Goal: Task Accomplishment & Management: Manage account settings

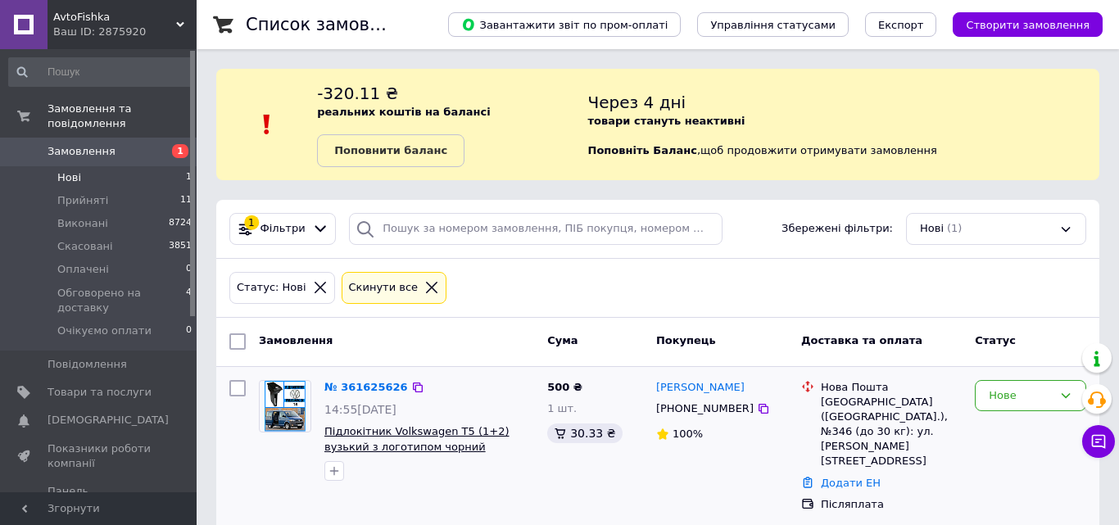
click at [393, 442] on span "Підлокітник Volkswagen T5 (1+2) вузький з логотипом чорний" at bounding box center [416, 439] width 185 height 28
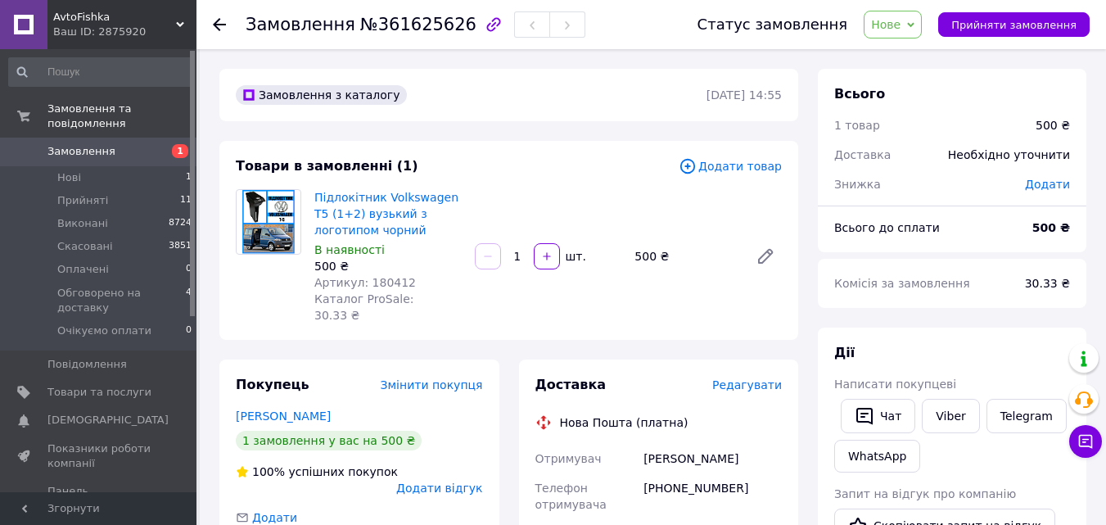
click at [381, 277] on span "Артикул: 180412" at bounding box center [365, 282] width 102 height 13
copy span "180412"
click at [482, 277] on div "Підлокітник Volkswagen T5 (1+2) вузький з логотипом чорний В наявності 500 ₴ Ар…" at bounding box center [548, 256] width 481 height 141
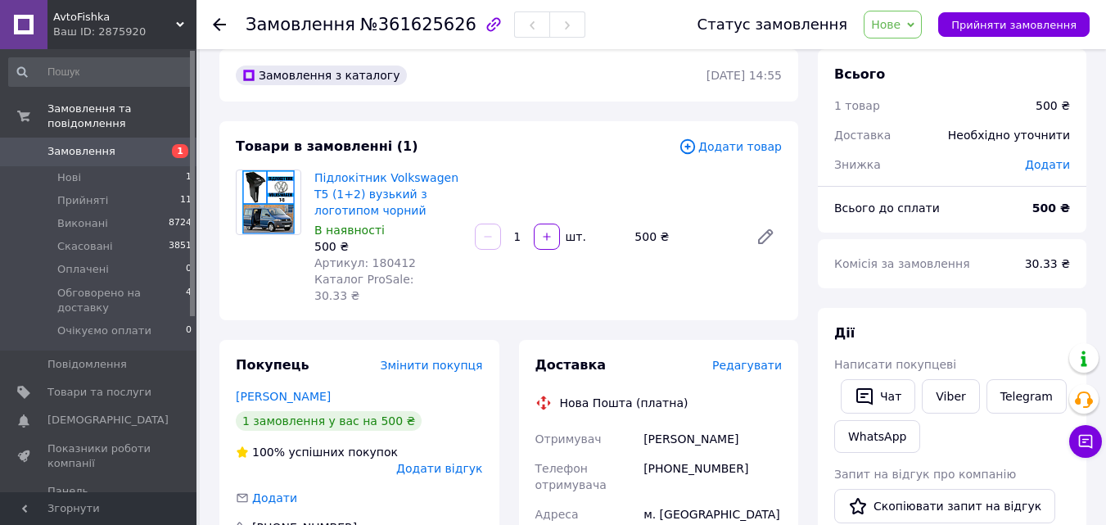
scroll to position [82, 0]
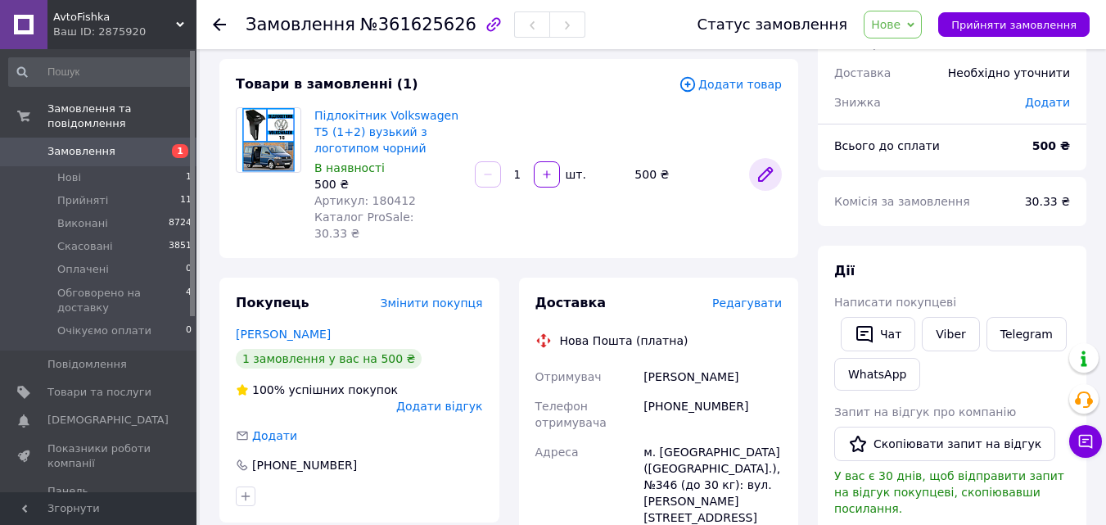
click at [755, 162] on link at bounding box center [765, 174] width 33 height 33
click at [653, 231] on div "Товари в замовленні (1) Додати товар Підлокітник Volkswagen T5 (1+2) вузький з …" at bounding box center [508, 158] width 579 height 199
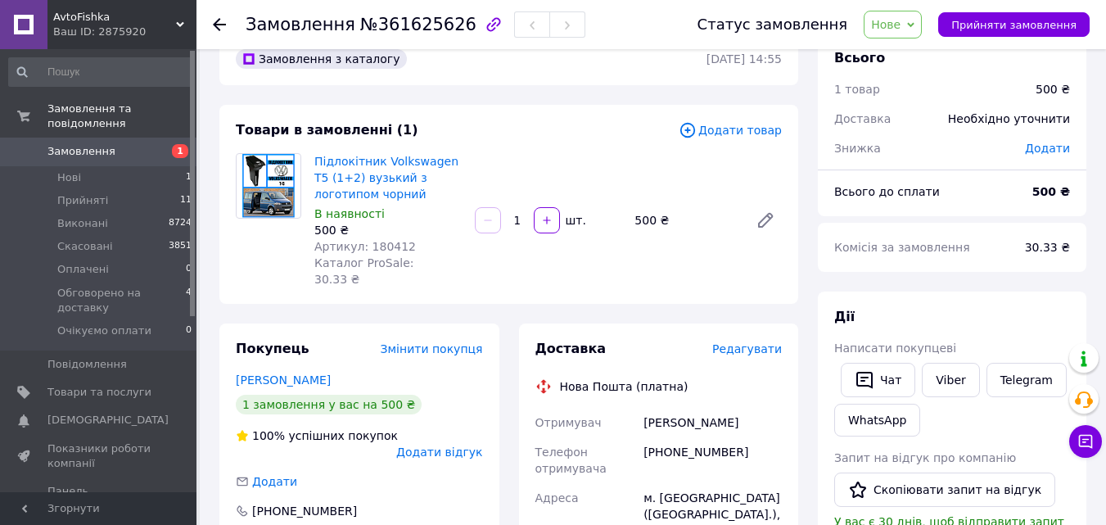
scroll to position [0, 0]
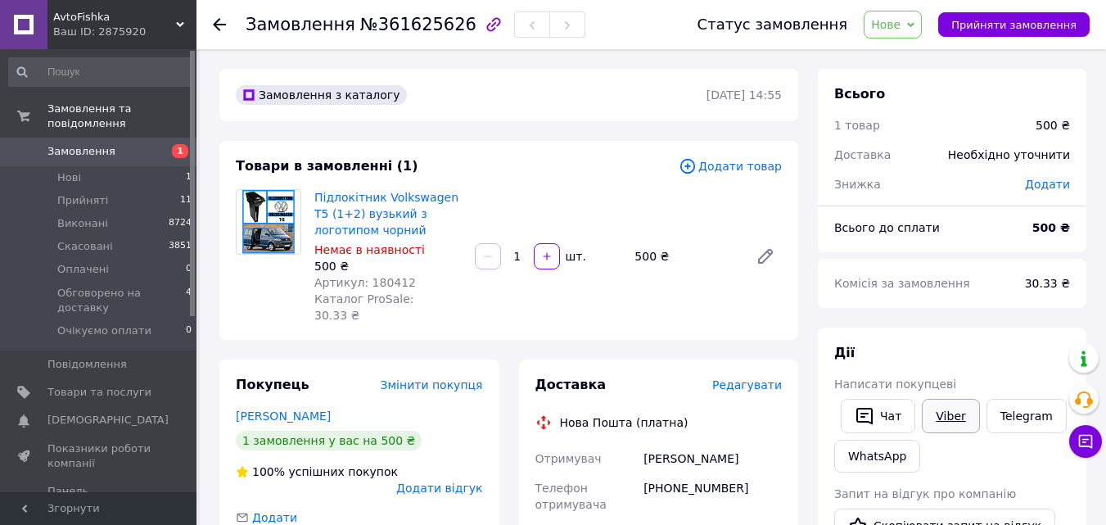
click at [939, 416] on link "Viber" at bounding box center [950, 416] width 57 height 34
click at [113, 166] on li "Нові 1" at bounding box center [100, 177] width 201 height 23
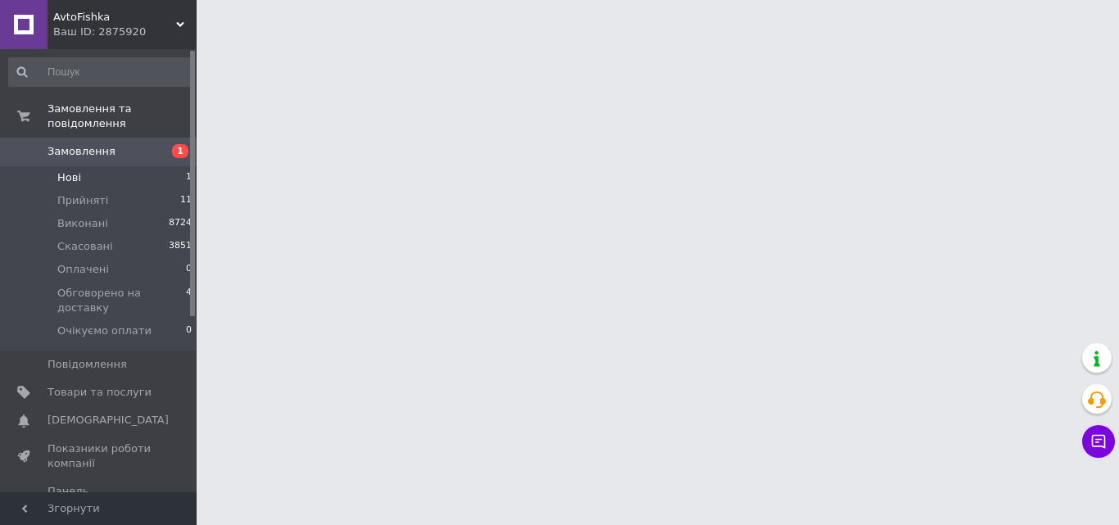
click at [113, 166] on li "Нові 1" at bounding box center [100, 177] width 201 height 23
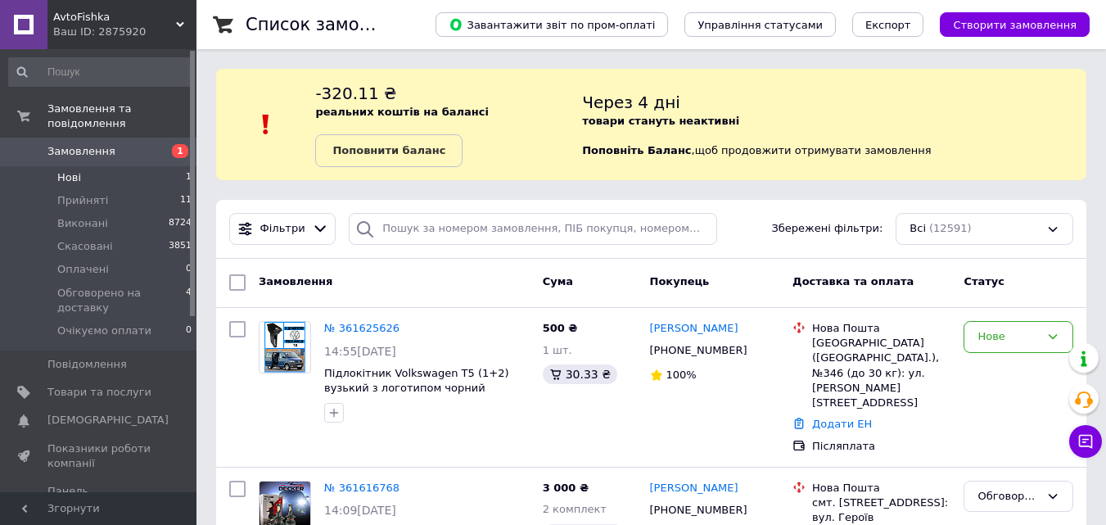
click at [113, 166] on li "Нові 1" at bounding box center [100, 177] width 201 height 23
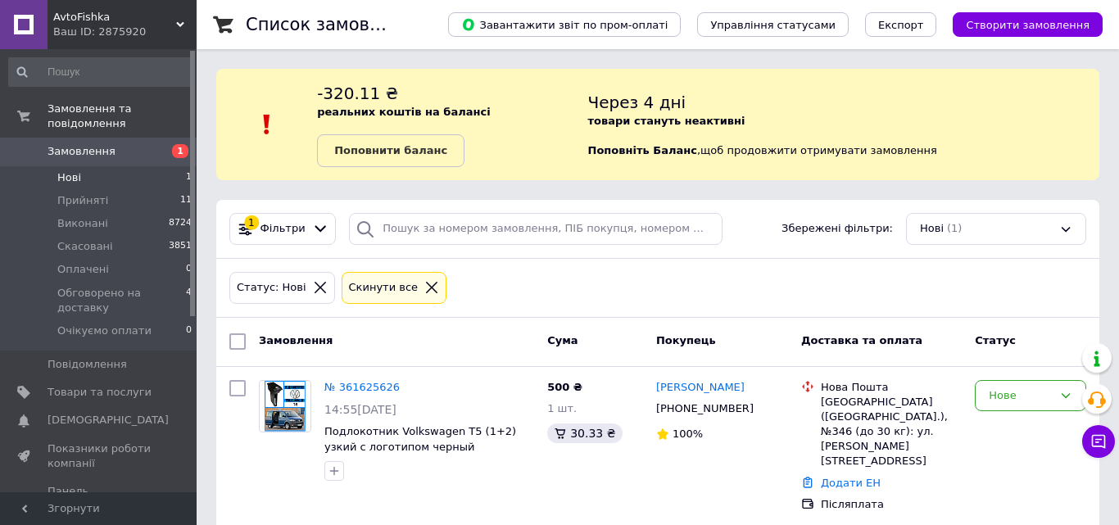
click at [573, 283] on div "Статус: Нові Cкинути все" at bounding box center [657, 288] width 863 height 38
click at [721, 184] on div "Список замовлень Завантажити звіт по пром-оплаті Управління статусами Експорт С…" at bounding box center [658, 272] width 922 height 545
click at [714, 257] on div "1 Фільтри Збережені фільтри: Нові (1)" at bounding box center [657, 229] width 883 height 59
click at [712, 272] on div "Статус: Нові Cкинути все" at bounding box center [657, 288] width 863 height 38
click at [685, 285] on div "Статус: Нові Cкинути все" at bounding box center [657, 288] width 863 height 38
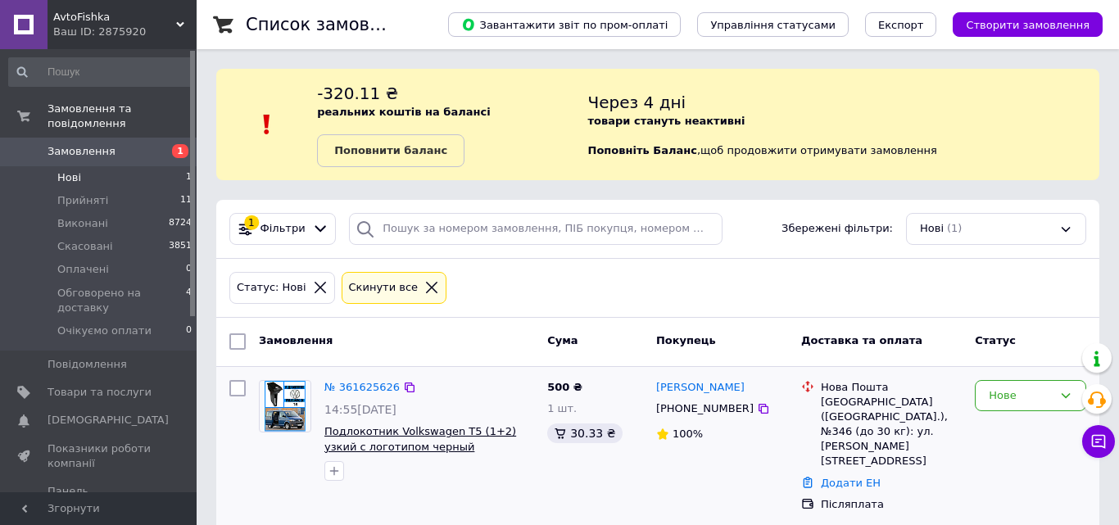
click at [432, 432] on span "Подлокотник Volkswagen T5 (1+2) узкий с логотипом черный" at bounding box center [420, 439] width 192 height 28
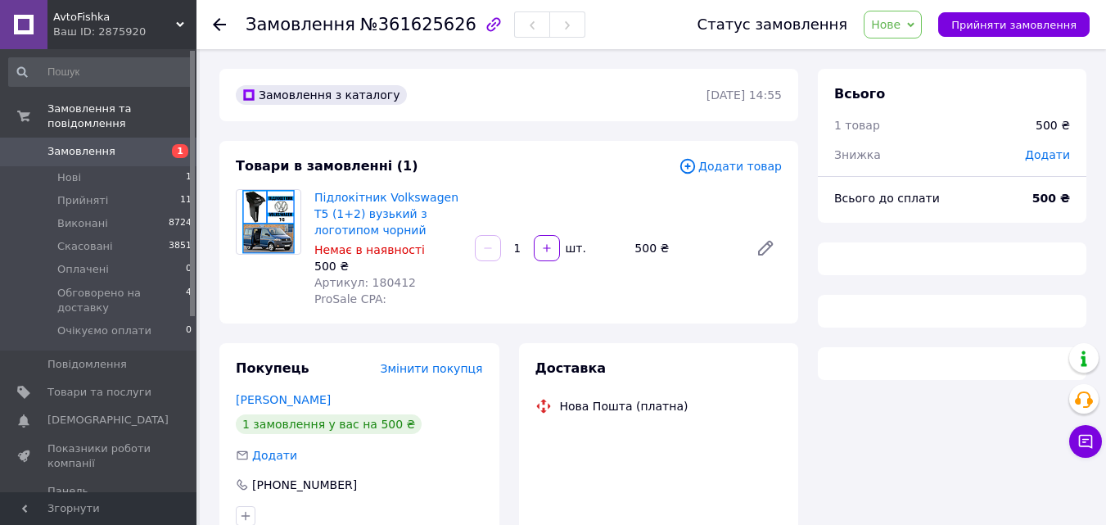
click at [920, 24] on span "Нове" at bounding box center [893, 25] width 58 height 28
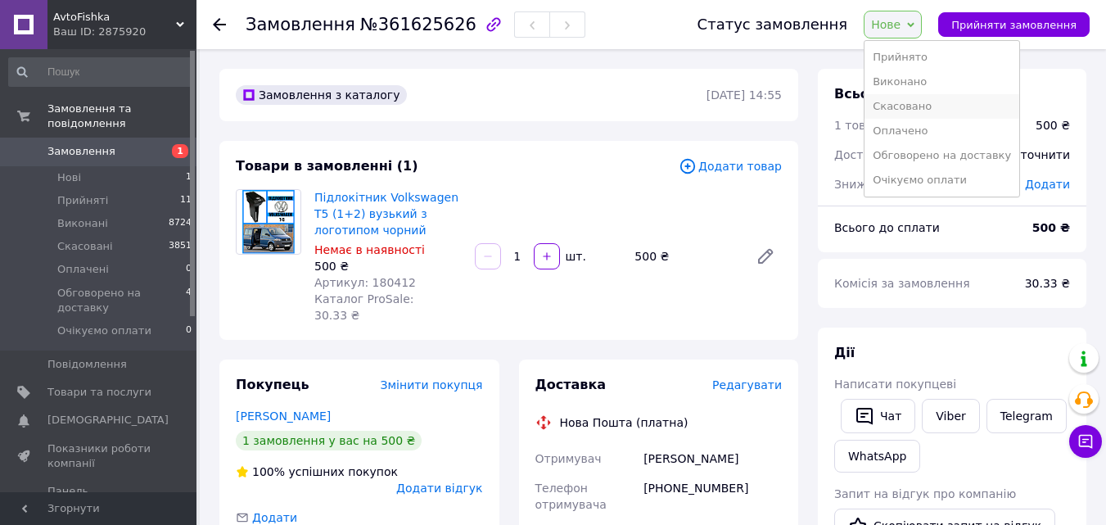
click at [925, 115] on li "Скасовано" at bounding box center [942, 106] width 155 height 25
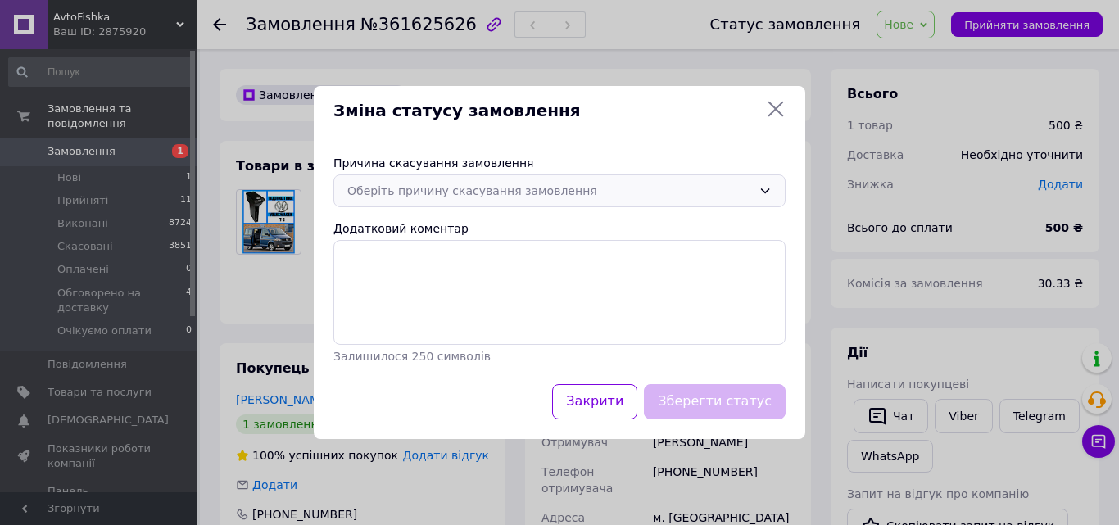
click at [640, 195] on div "Оберіть причину скасування замовлення" at bounding box center [549, 191] width 405 height 18
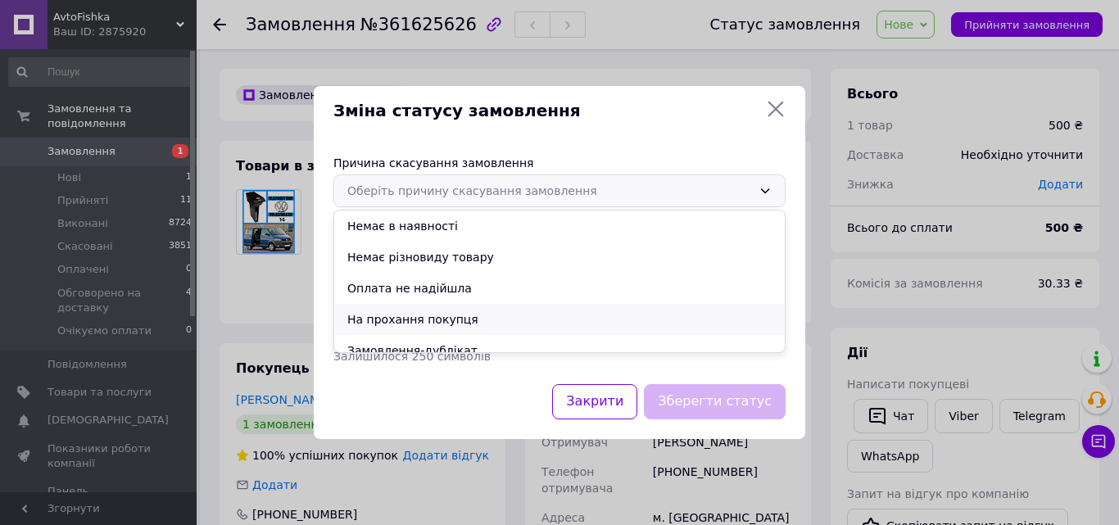
click at [472, 313] on li "На прохання покупця" at bounding box center [559, 319] width 450 height 31
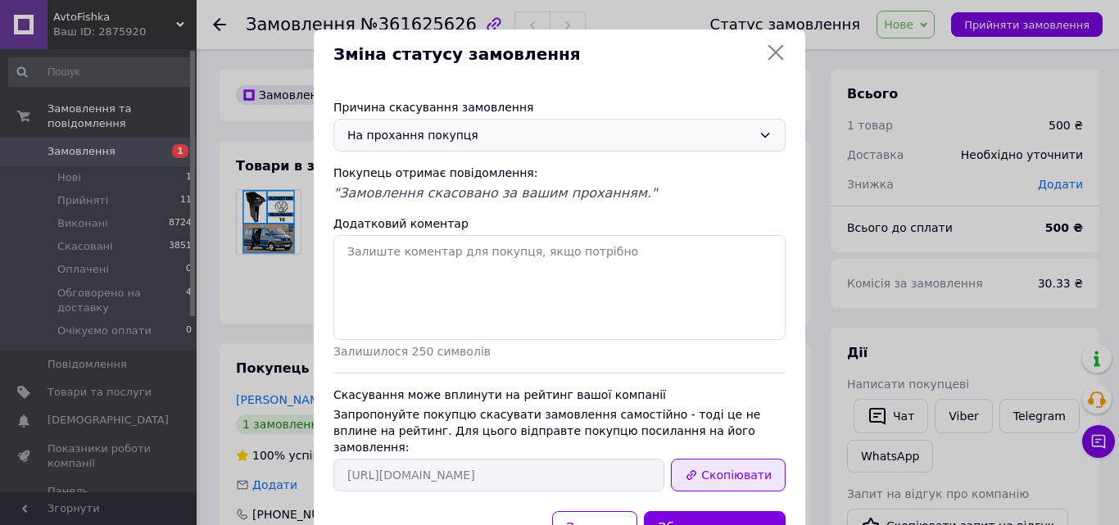
click at [728, 459] on button "Скопіювати" at bounding box center [728, 475] width 115 height 33
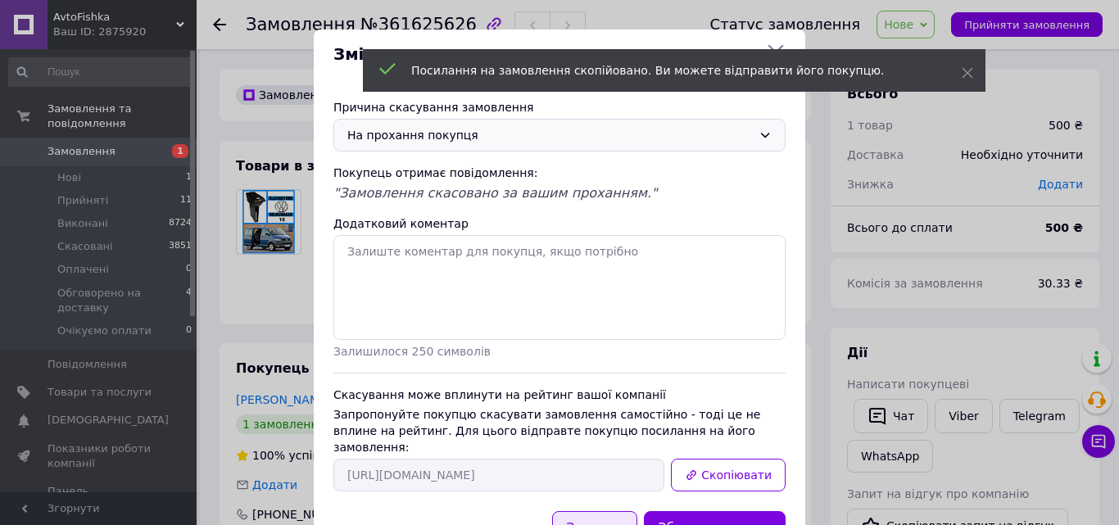
click at [613, 511] on button "Закрити" at bounding box center [594, 528] width 85 height 35
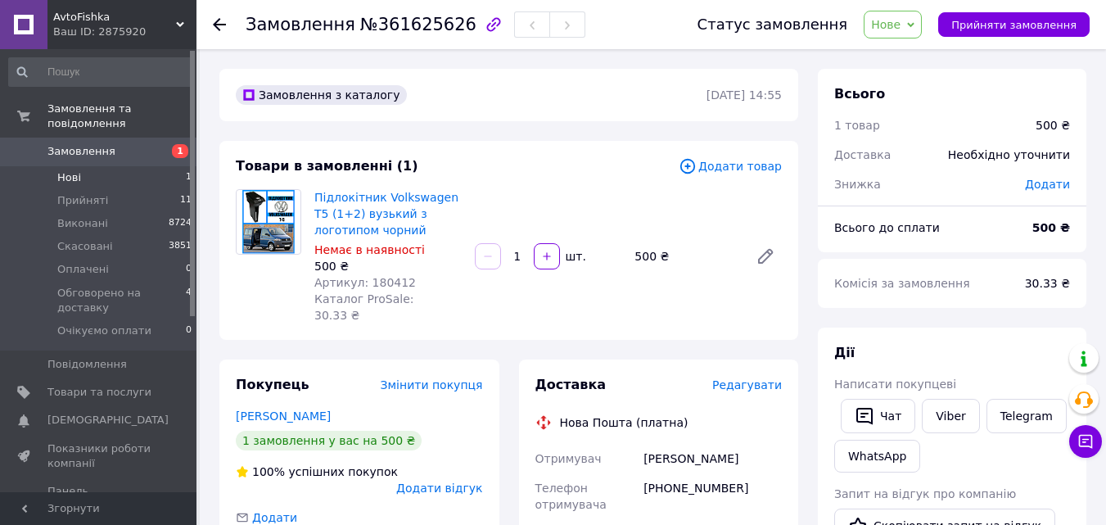
click at [160, 166] on li "Нові 1" at bounding box center [100, 177] width 201 height 23
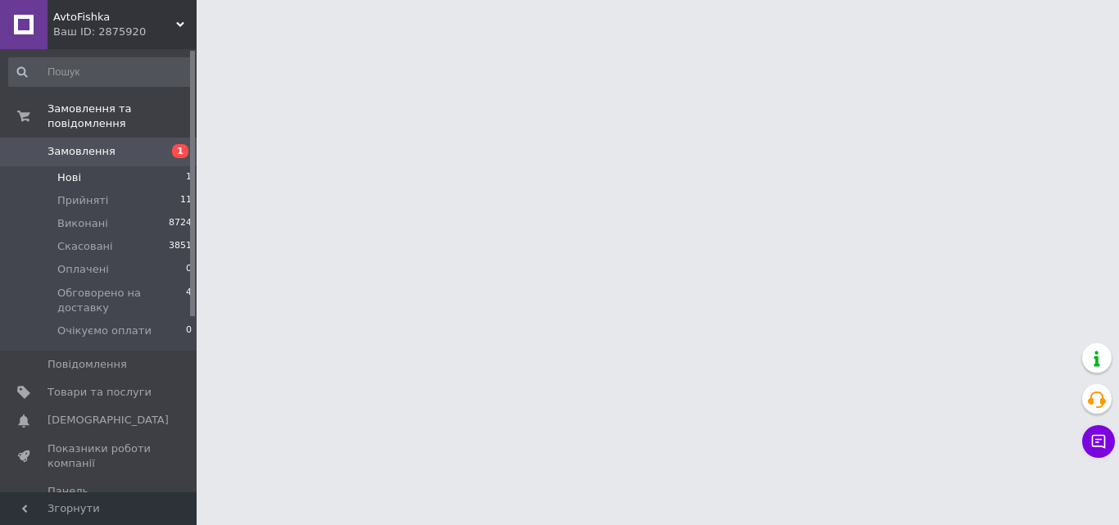
click at [160, 166] on li "Нові 1" at bounding box center [100, 177] width 201 height 23
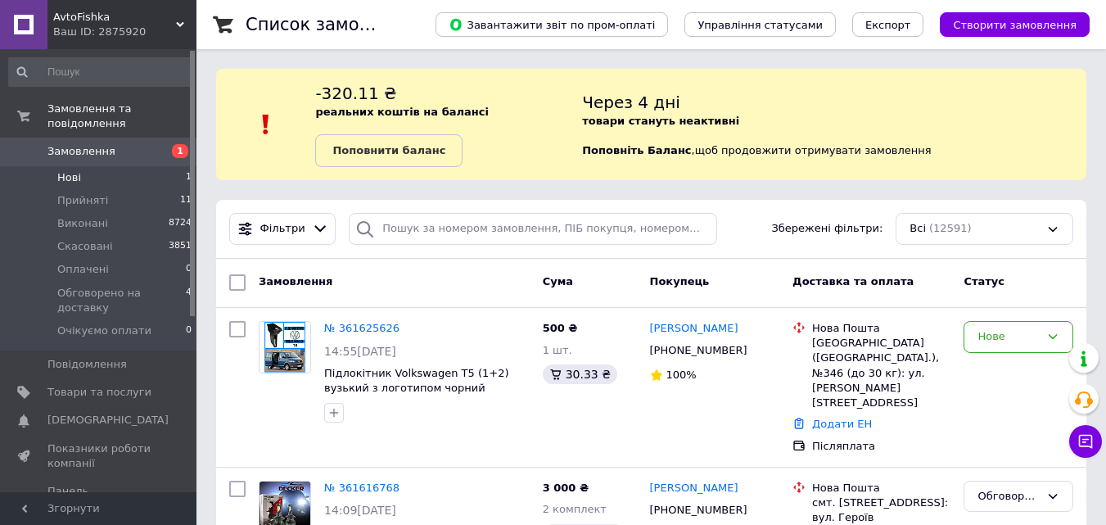
click at [160, 166] on li "Нові 1" at bounding box center [100, 177] width 201 height 23
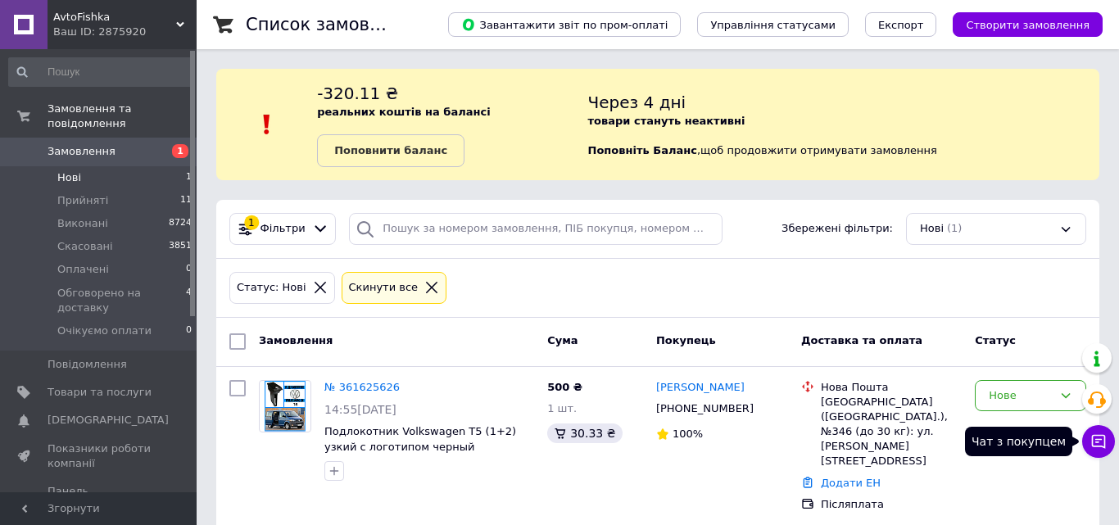
click at [1107, 441] on button "Чат з покупцем" at bounding box center [1098, 441] width 33 height 33
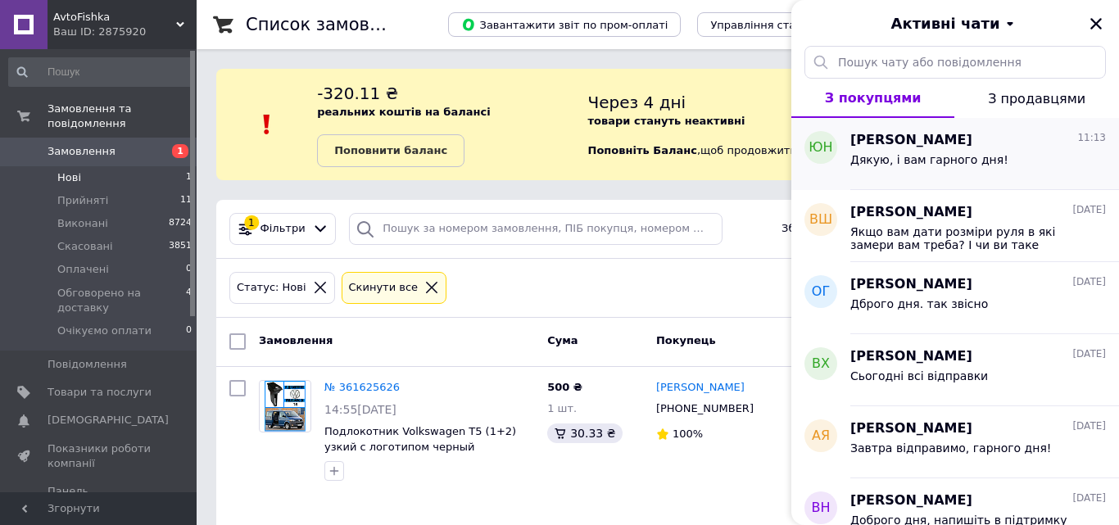
click at [947, 175] on div "Дякую, і вам гарного дня!" at bounding box center [929, 164] width 158 height 23
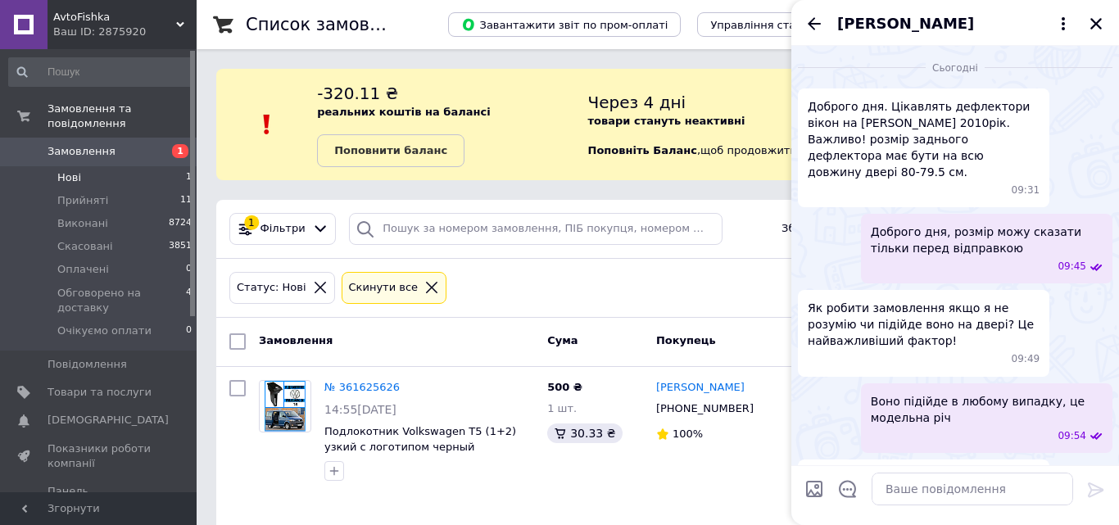
scroll to position [1314, 0]
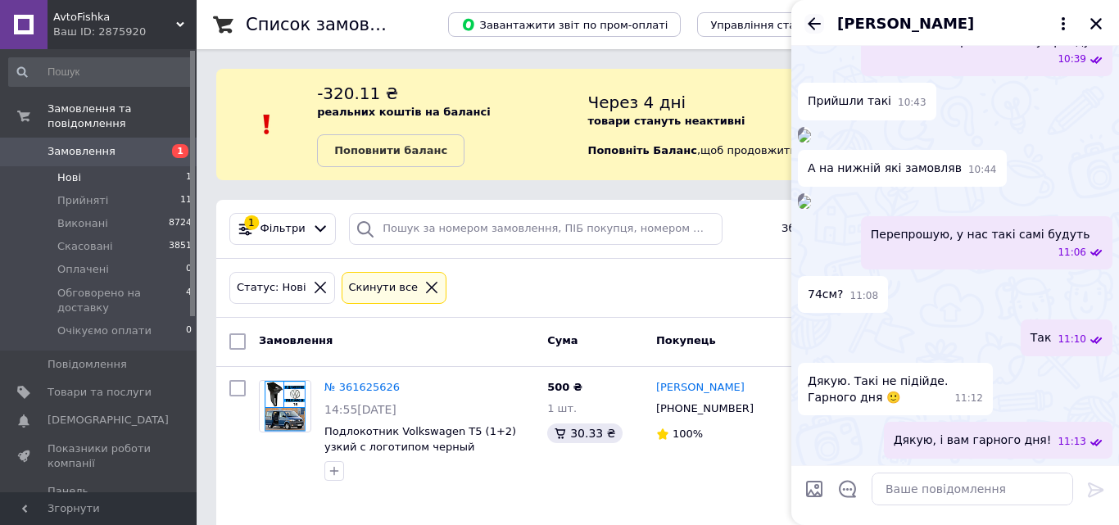
click at [814, 20] on icon "Назад" at bounding box center [814, 24] width 20 height 20
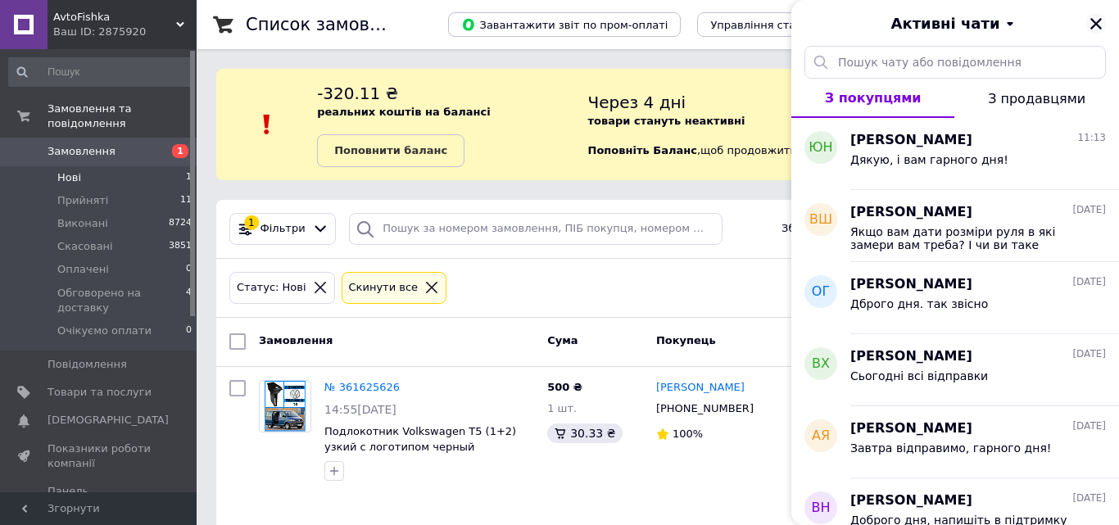
click at [1089, 21] on icon "Закрити" at bounding box center [1095, 23] width 15 height 15
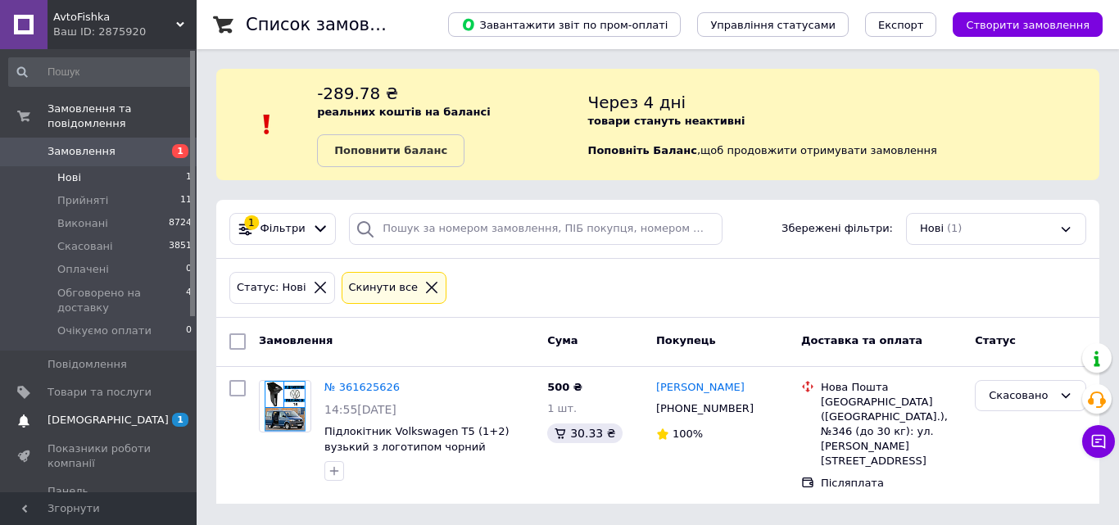
click at [106, 413] on span "[DEMOGRAPHIC_DATA]" at bounding box center [107, 420] width 121 height 15
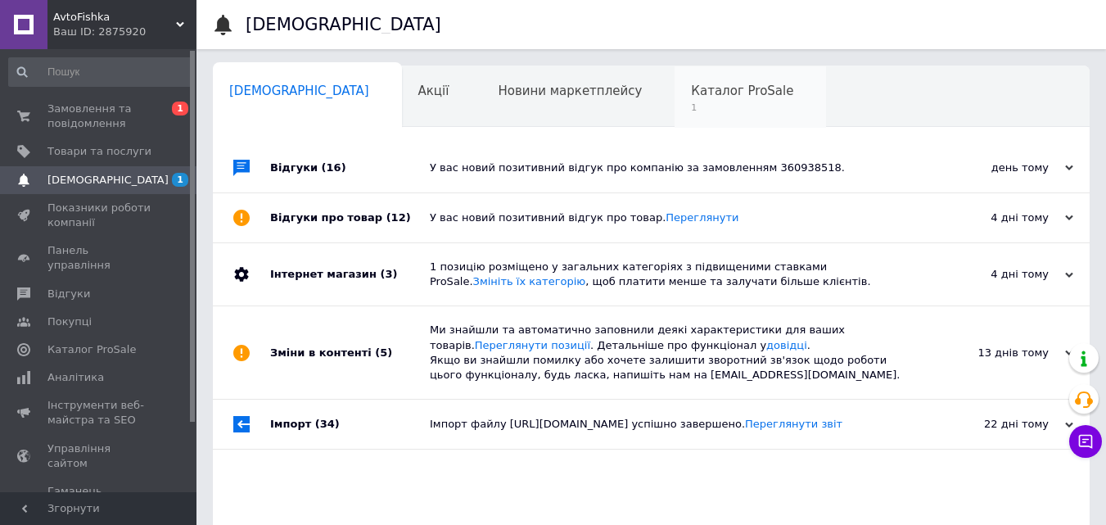
click at [691, 102] on span "1" at bounding box center [742, 108] width 102 height 12
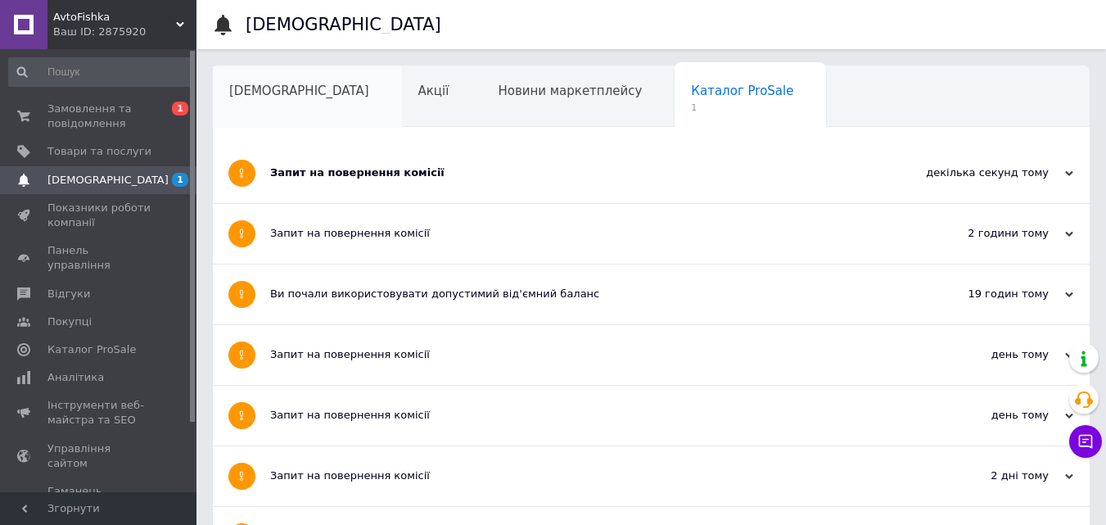
click at [309, 97] on div "[DEMOGRAPHIC_DATA]" at bounding box center [307, 97] width 189 height 62
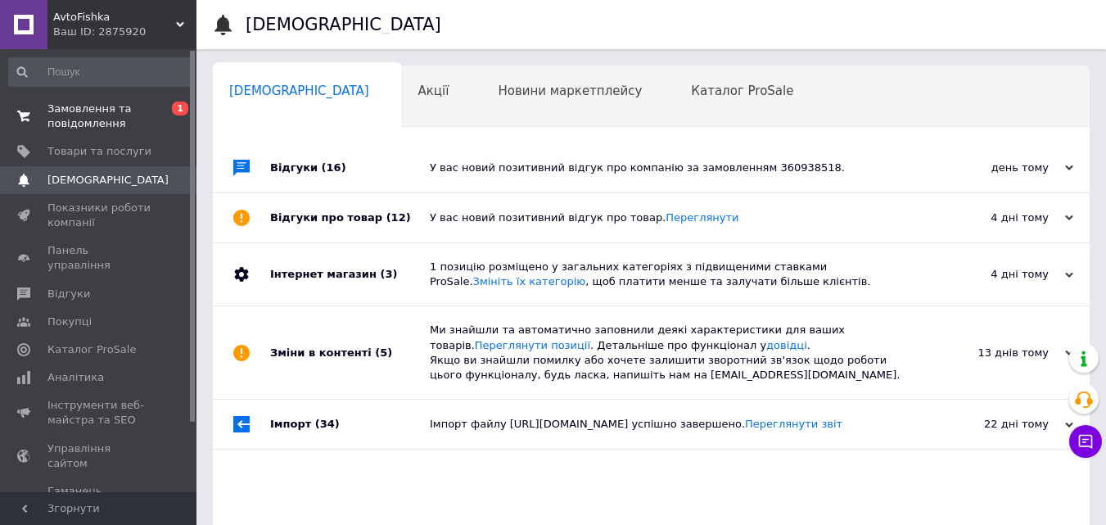
click at [147, 123] on span "Замовлення та повідомлення" at bounding box center [99, 116] width 104 height 29
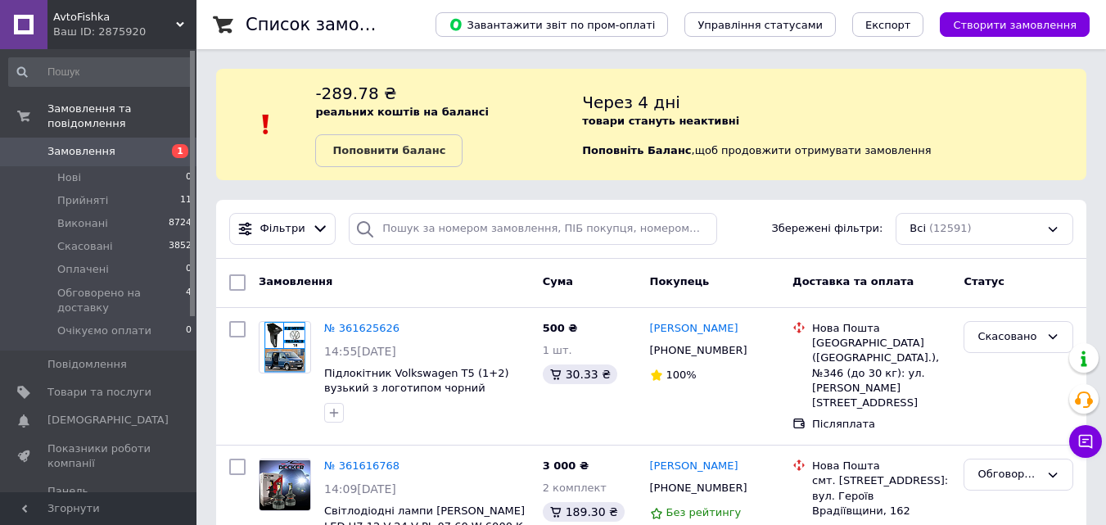
click at [509, 249] on div "Фільтри Збережені фільтри: Всі (12591)" at bounding box center [651, 229] width 870 height 59
